Goal: Find contact information: Find contact information

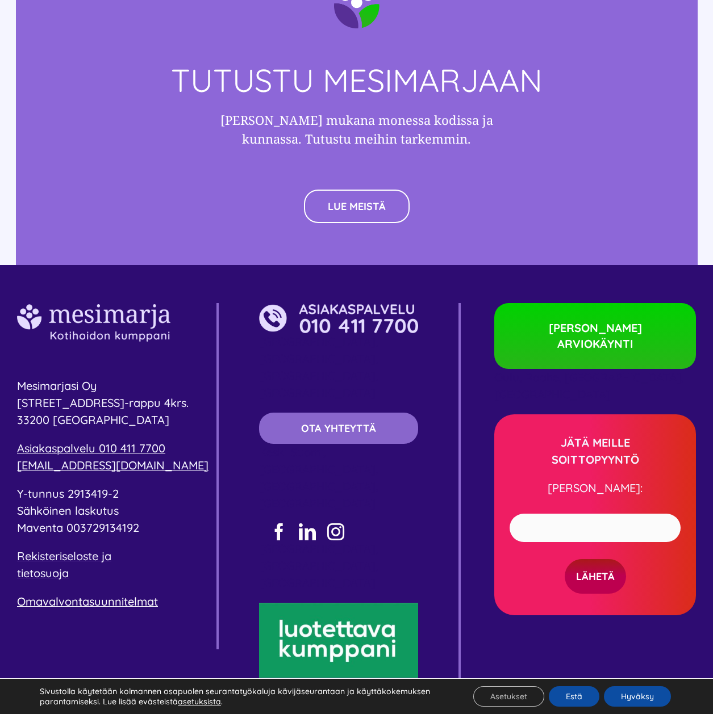
scroll to position [3163, 0]
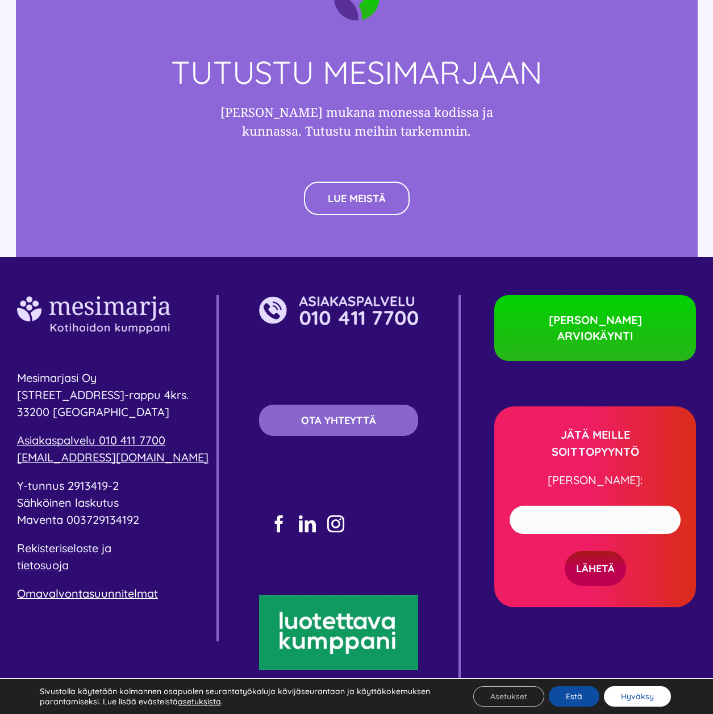
click at [633, 693] on button "Hyväksy" at bounding box center [637, 696] width 67 height 20
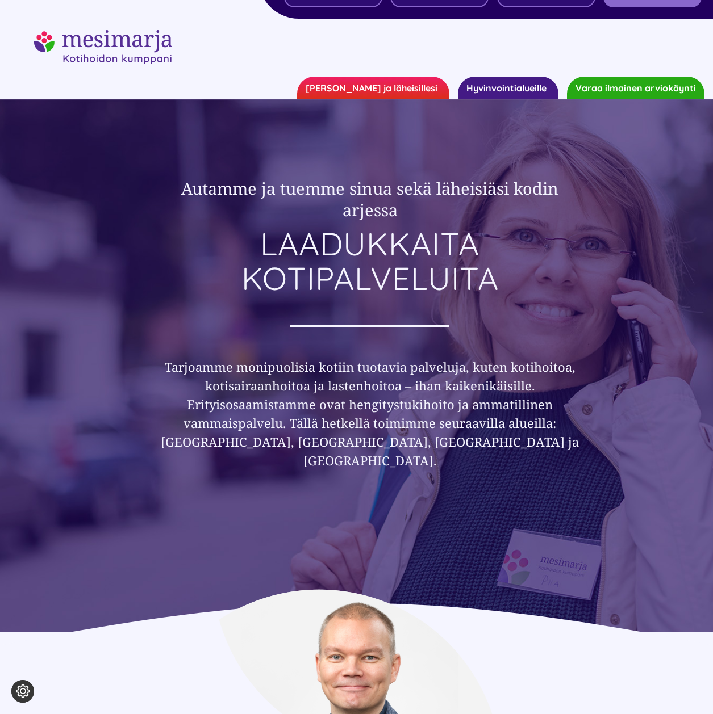
scroll to position [0, 0]
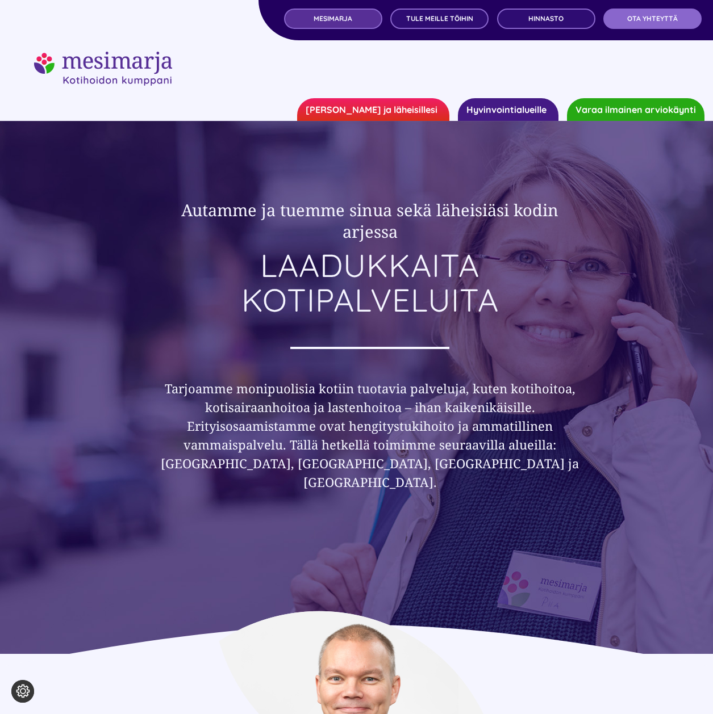
click at [330, 23] on link "MESIMARJA" at bounding box center [333, 19] width 98 height 20
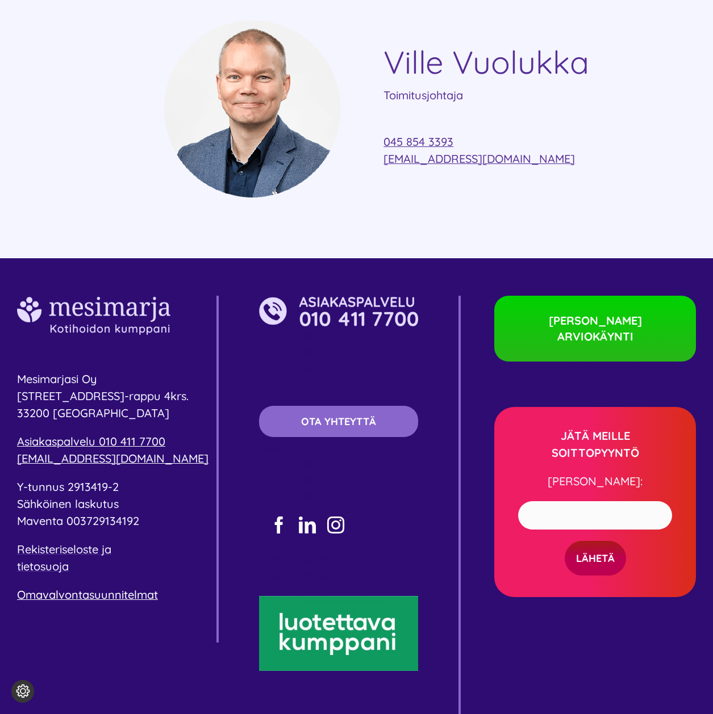
scroll to position [2701, 0]
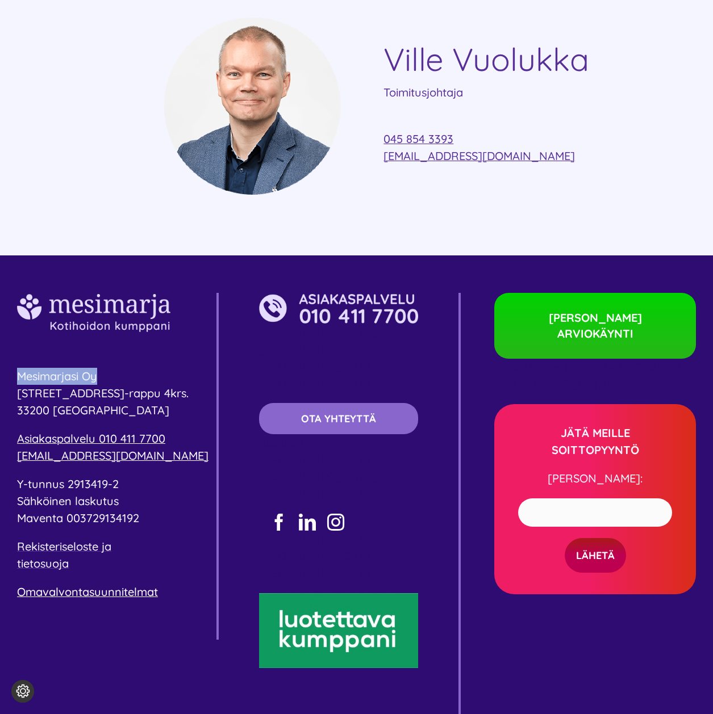
drag, startPoint x: 101, startPoint y: 362, endPoint x: 19, endPoint y: 360, distance: 82.4
click at [19, 368] on p "Mesimarjasi Oy [STREET_ADDRESS]-rappu 4krs. 33200 [GEOGRAPHIC_DATA]" at bounding box center [116, 393] width 199 height 51
copy span "Mesimarjasi Oy"
